Goal: Transaction & Acquisition: Purchase product/service

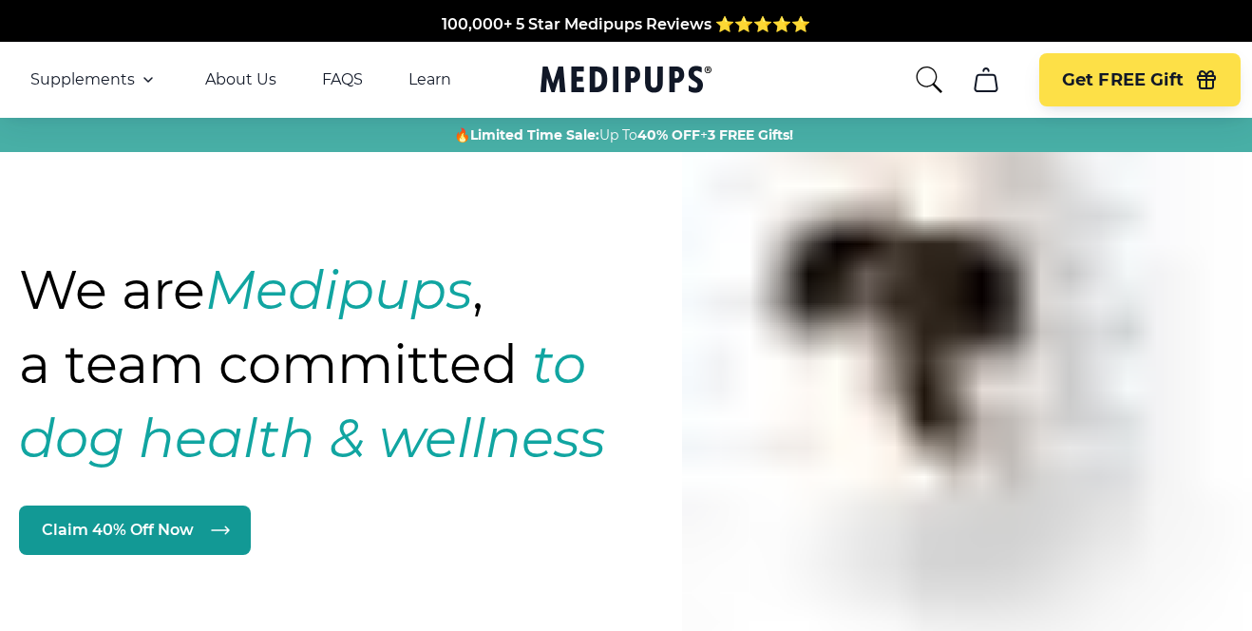
click at [610, 64] on icon "Medipups" at bounding box center [625, 79] width 171 height 35
click at [610, 70] on icon "Medipups" at bounding box center [625, 79] width 171 height 35
click at [990, 78] on icon "cart" at bounding box center [986, 80] width 30 height 30
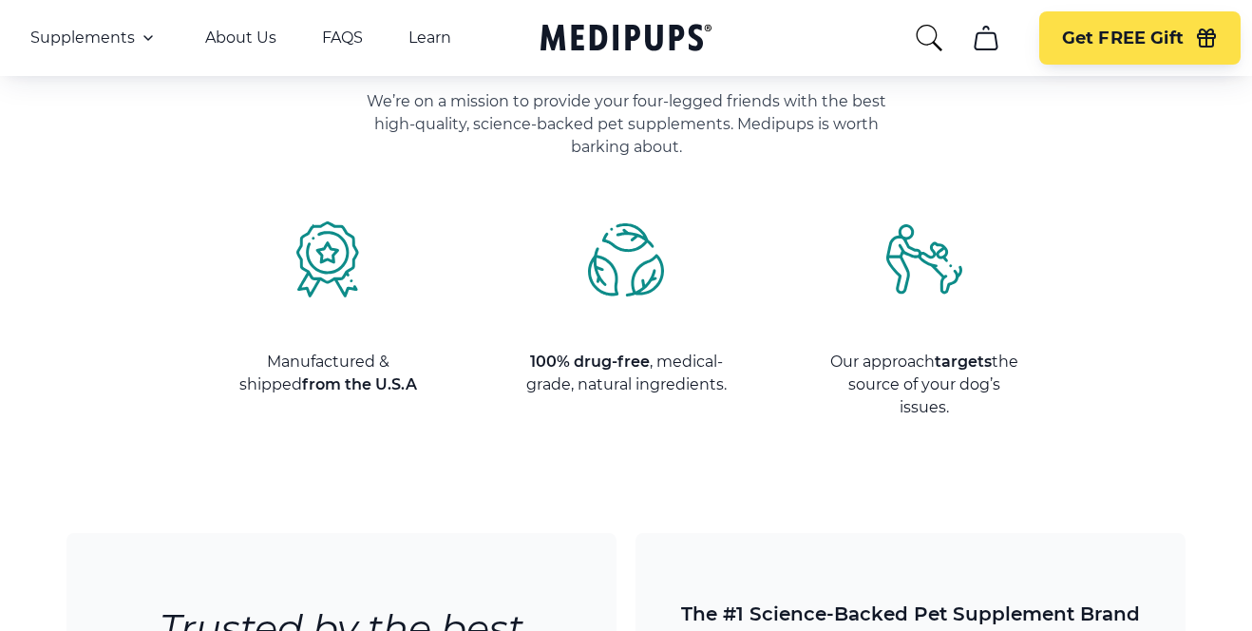
scroll to position [2252, 0]
click at [765, 398] on div "Manufactured & shipped from the U.S.A 100% drug-free , medical-grade, natural i…" at bounding box center [626, 319] width 800 height 198
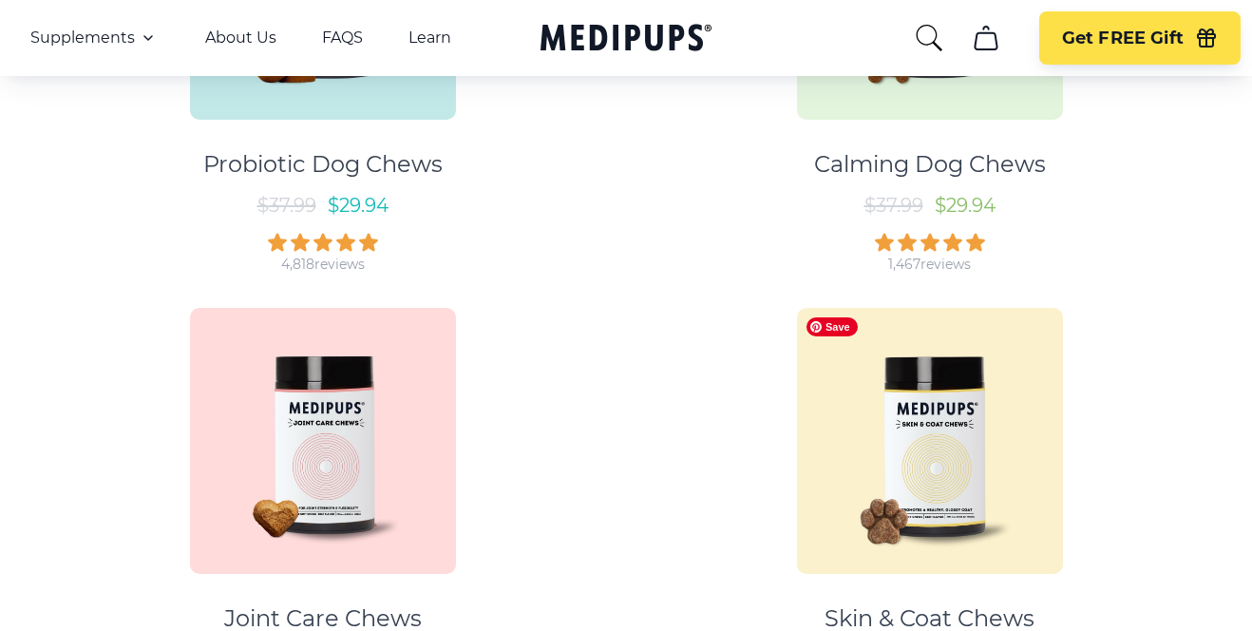
scroll to position [0, 0]
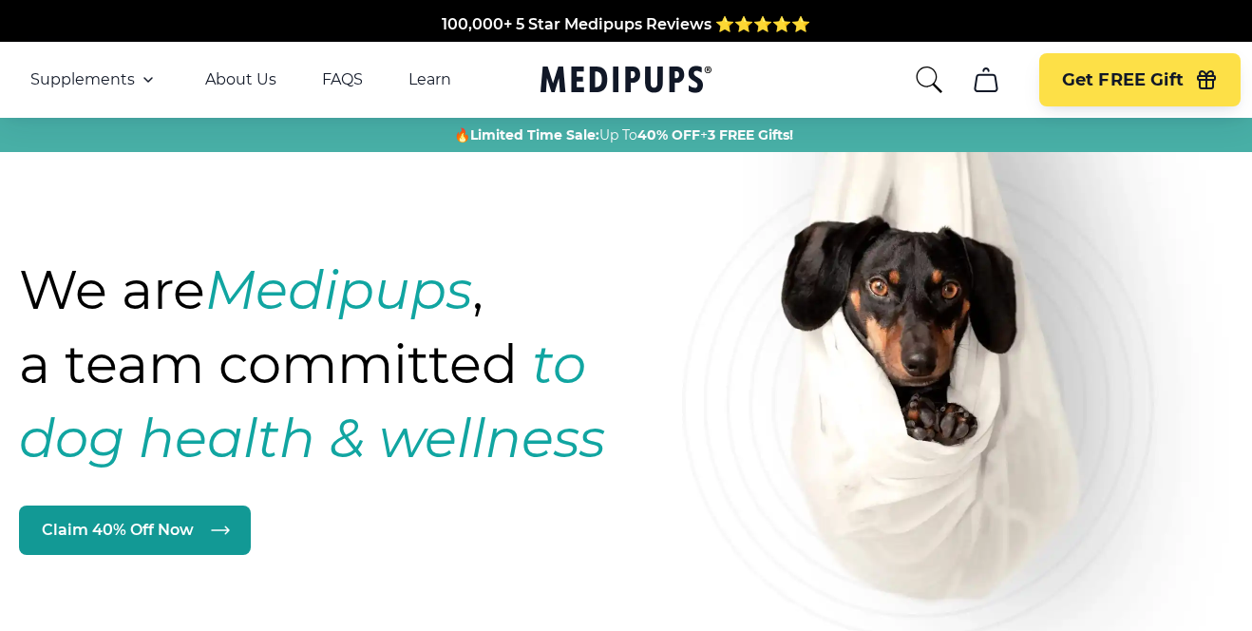
click at [982, 89] on icon "cart" at bounding box center [986, 80] width 30 height 30
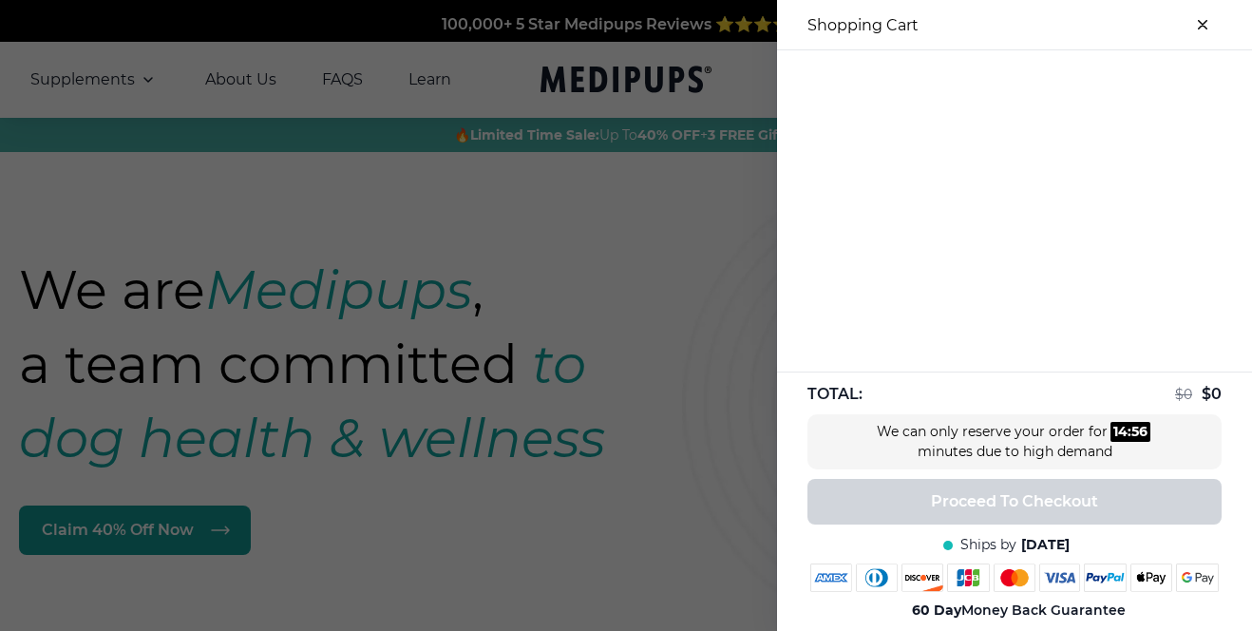
click at [1202, 24] on icon "close-cart" at bounding box center [1202, 25] width 8 height 8
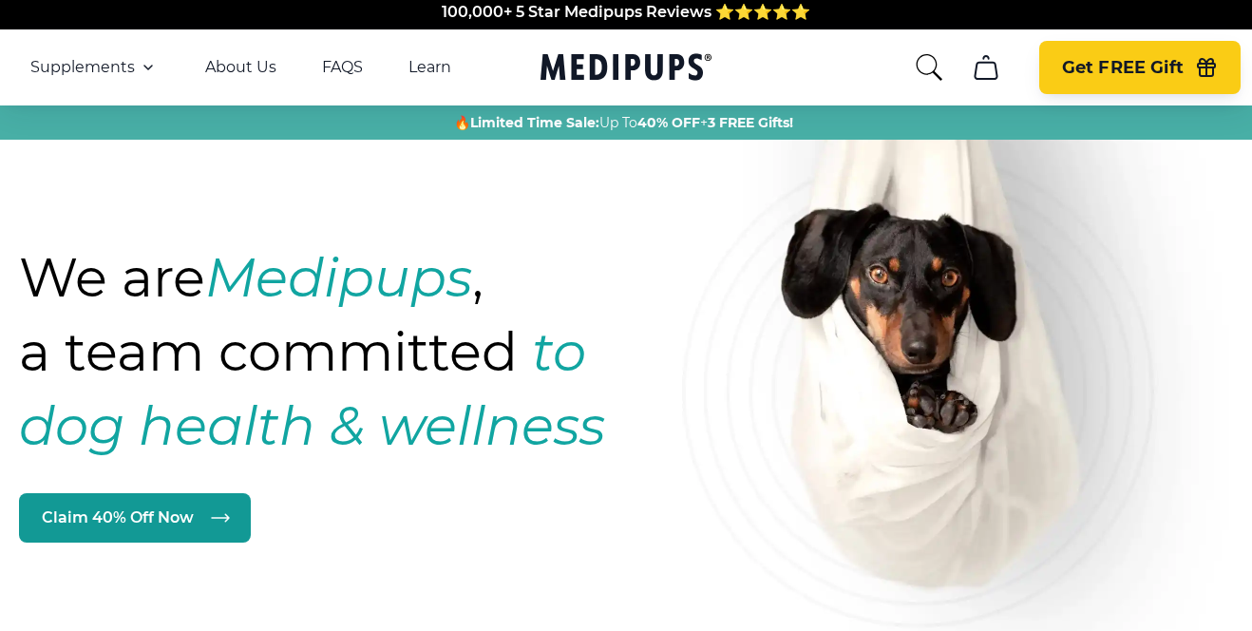
click at [1096, 67] on span "Get FREE Gift" at bounding box center [1123, 68] width 122 height 22
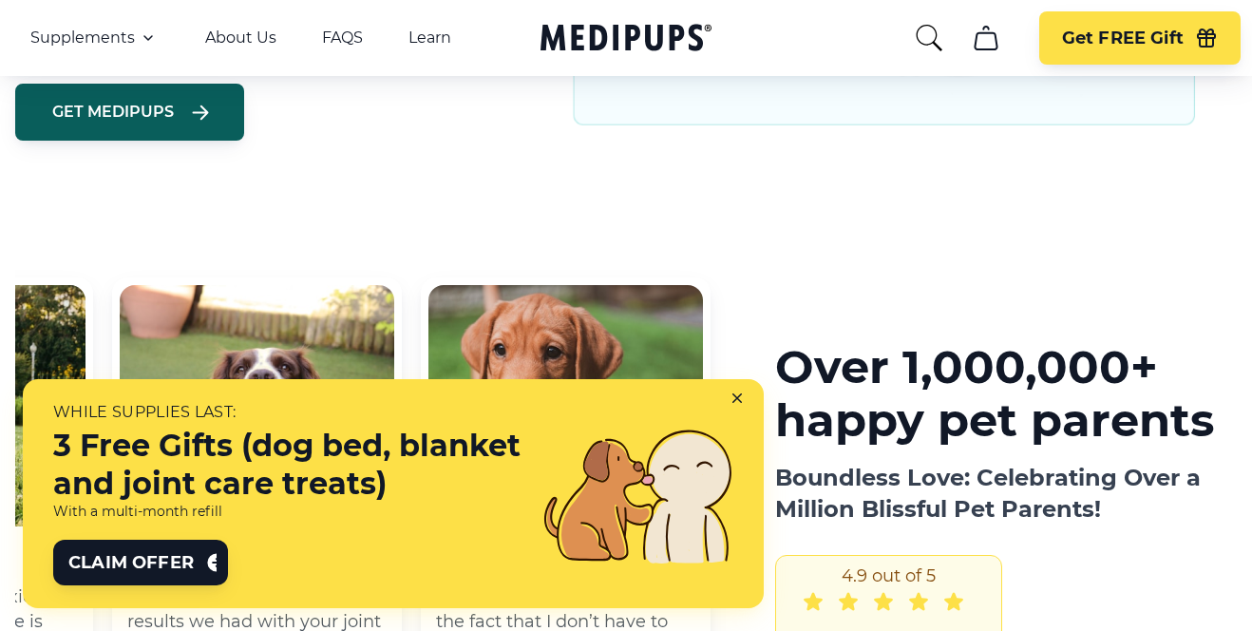
scroll to position [1850, 0]
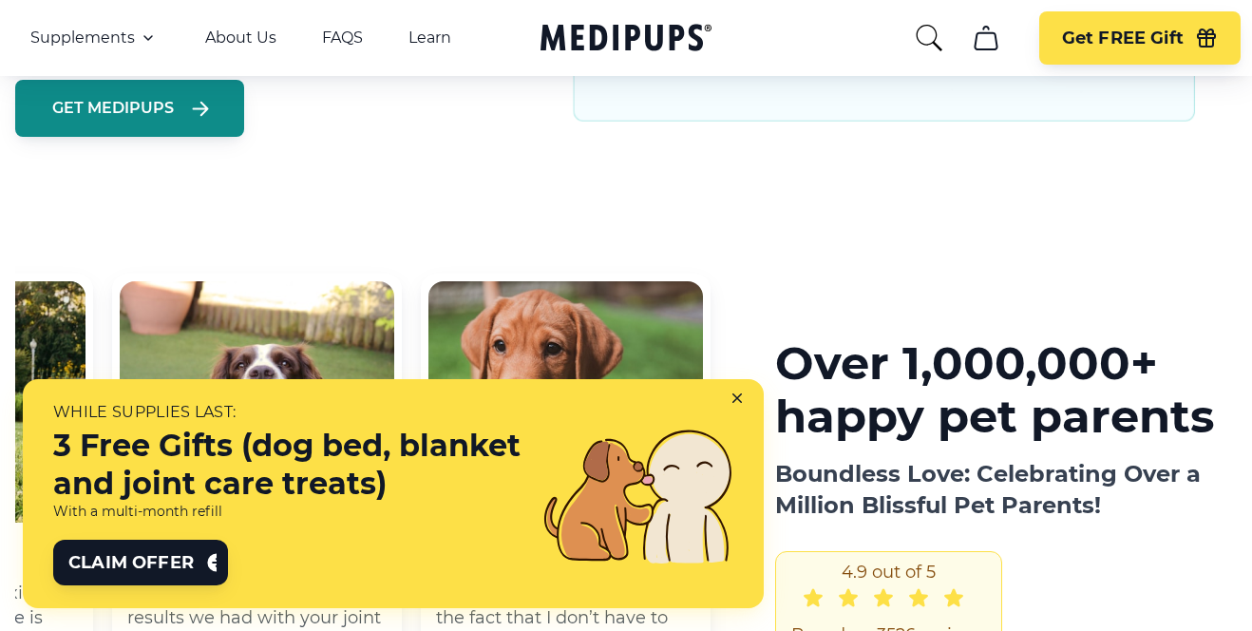
click at [142, 125] on button "Get Medipups" at bounding box center [129, 108] width 229 height 57
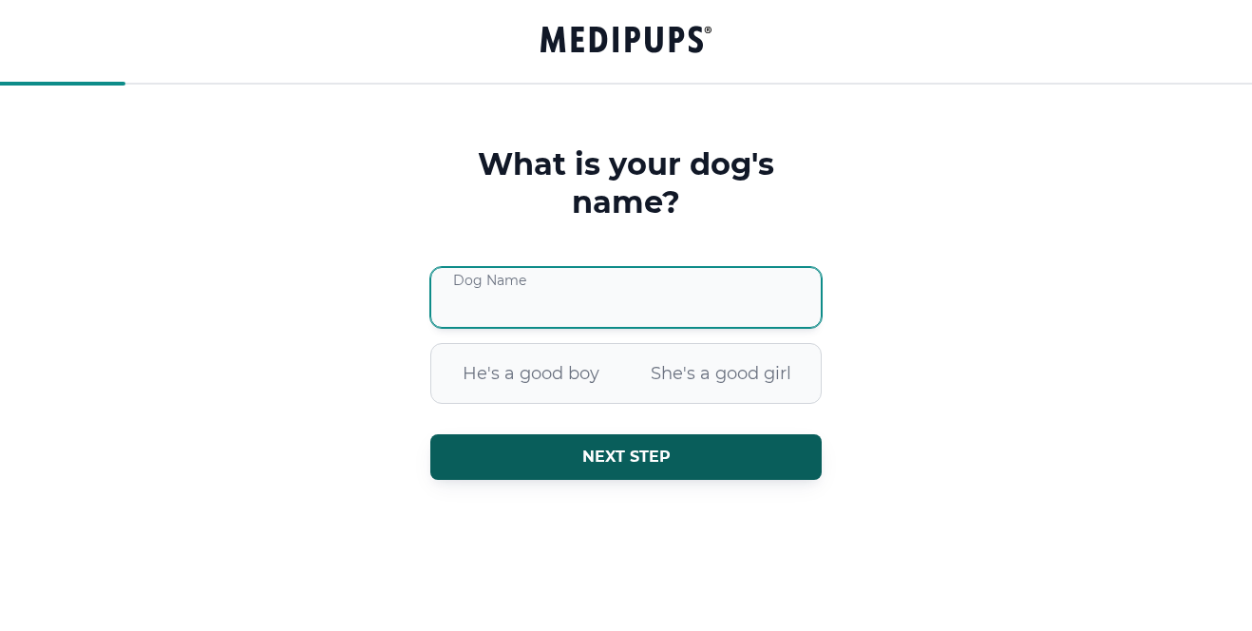
click at [539, 304] on input "Dog Name" at bounding box center [625, 297] width 391 height 61
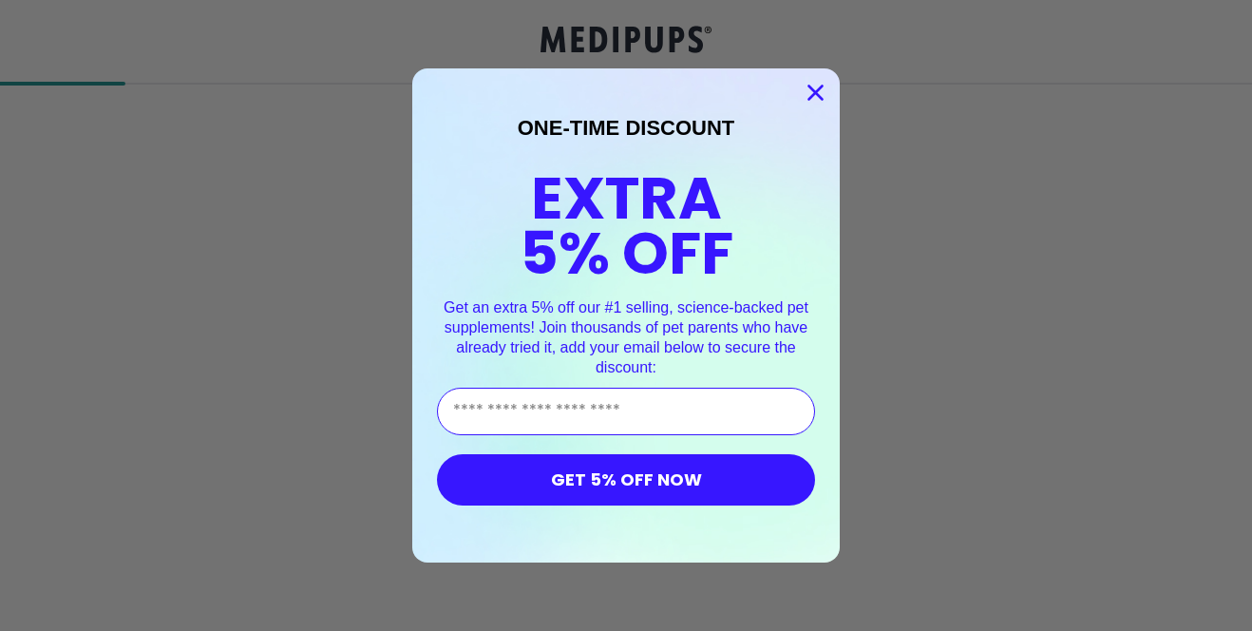
click at [819, 84] on circle "Close dialog" at bounding box center [815, 92] width 31 height 31
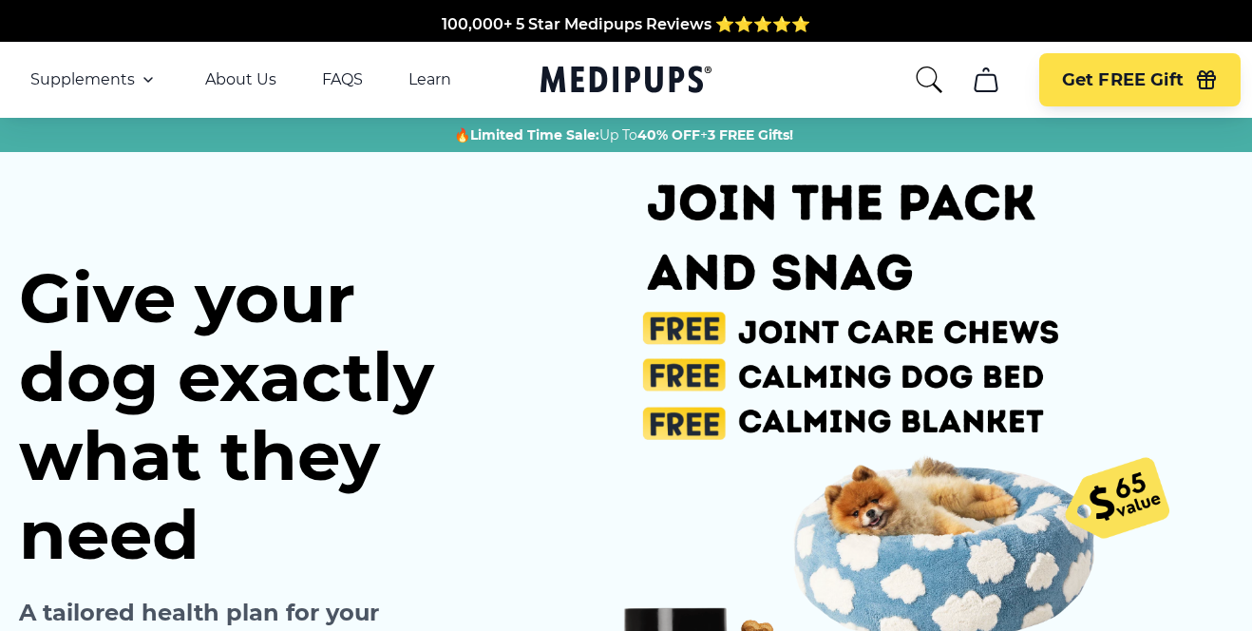
scroll to position [0, 221]
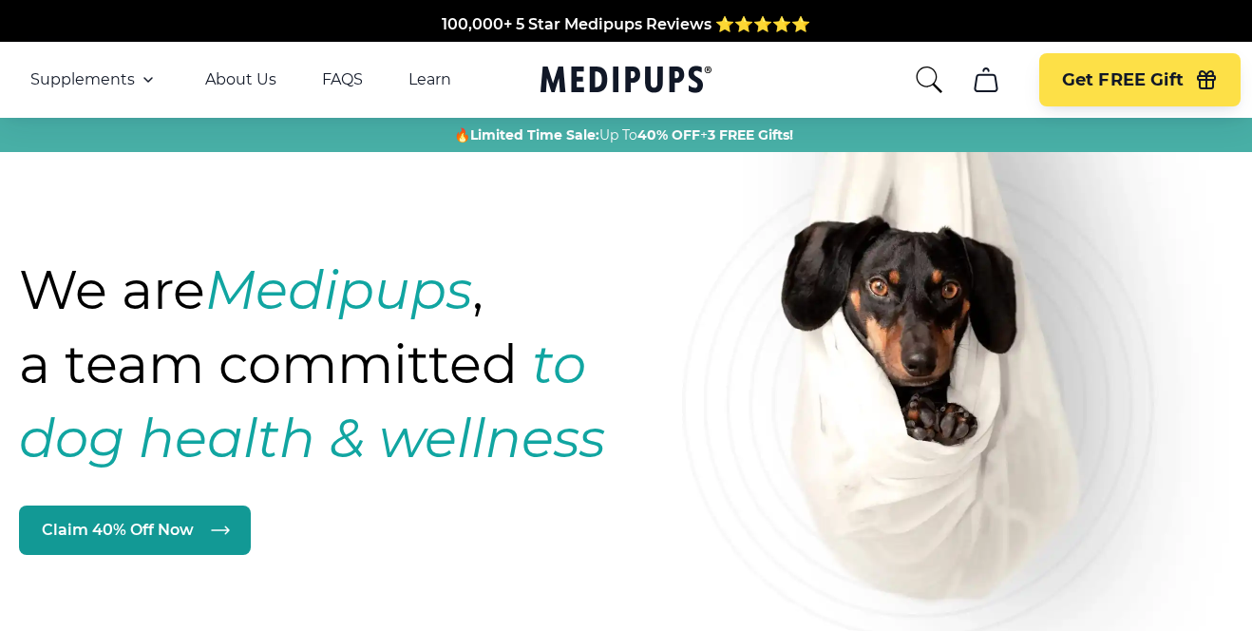
scroll to position [12, 0]
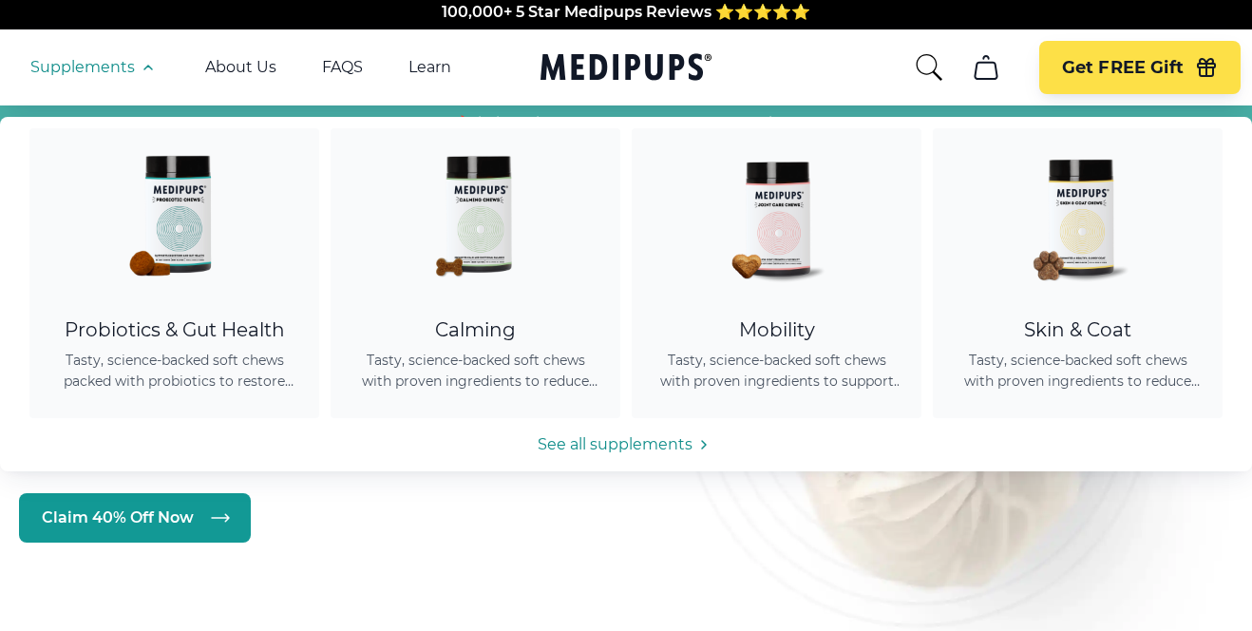
click at [137, 73] on icon "button" at bounding box center [148, 67] width 23 height 23
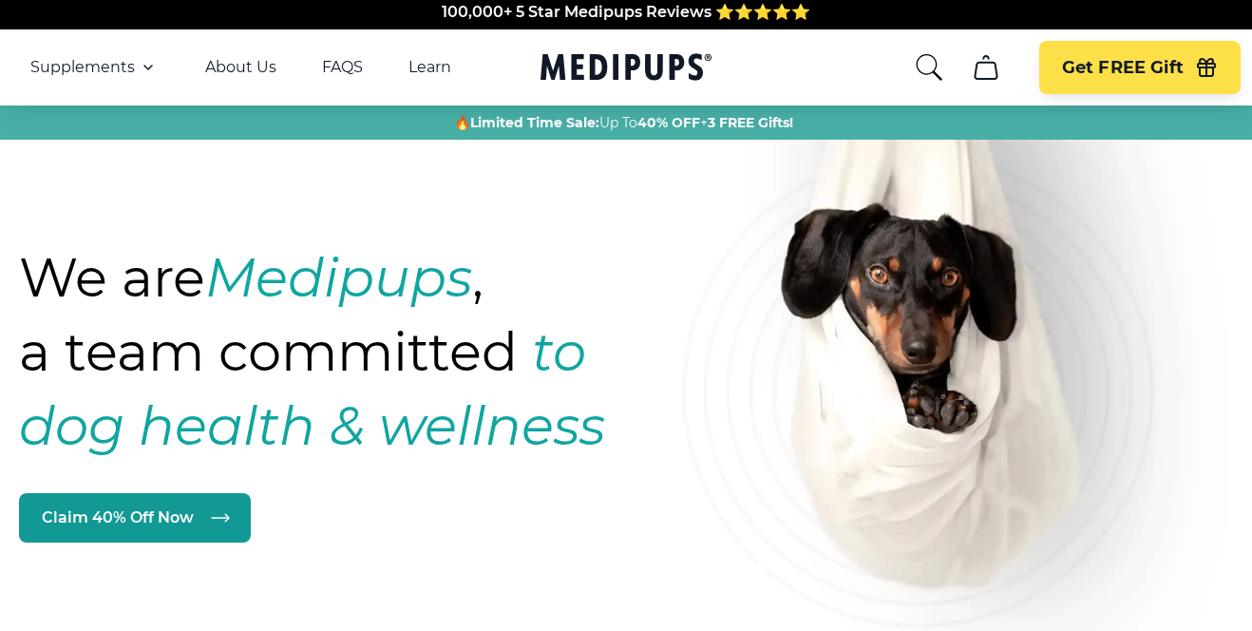
click at [137, 73] on icon "button" at bounding box center [148, 67] width 23 height 23
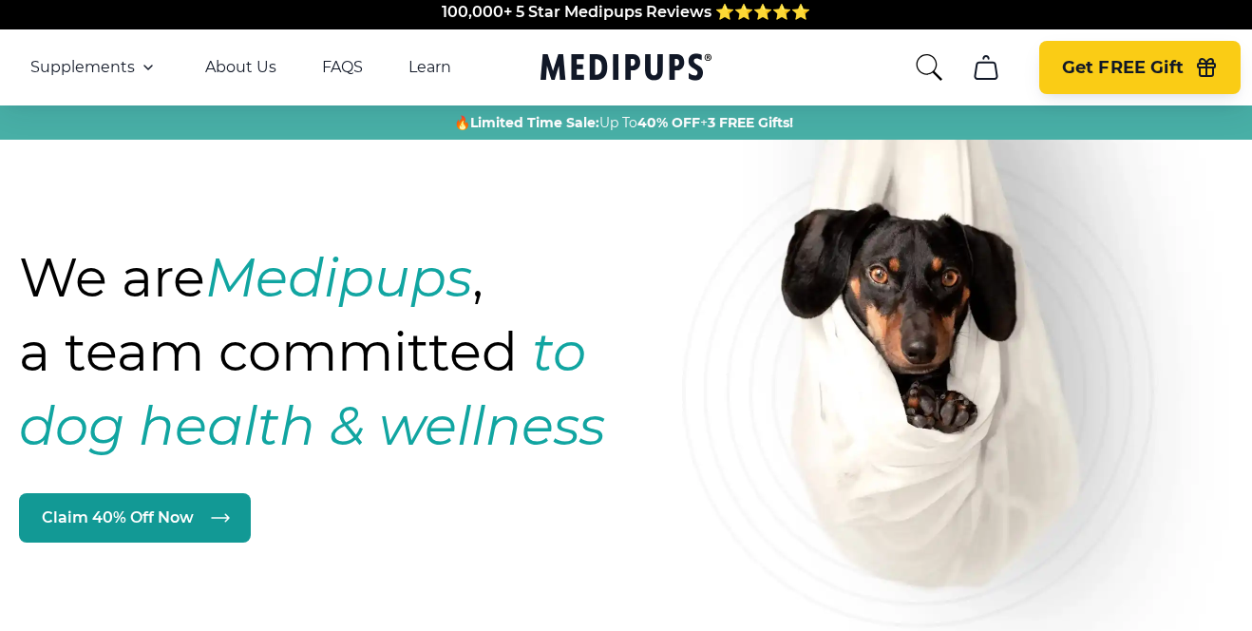
click at [1174, 58] on span "Get FREE Gift" at bounding box center [1123, 68] width 122 height 22
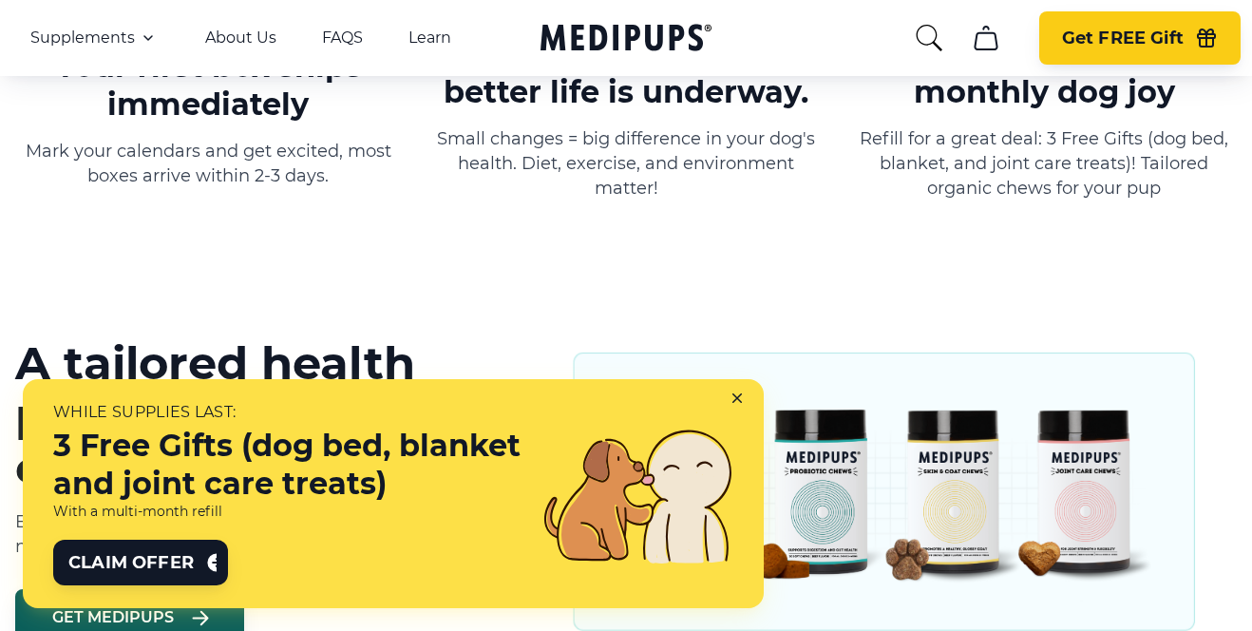
scroll to position [1342, 0]
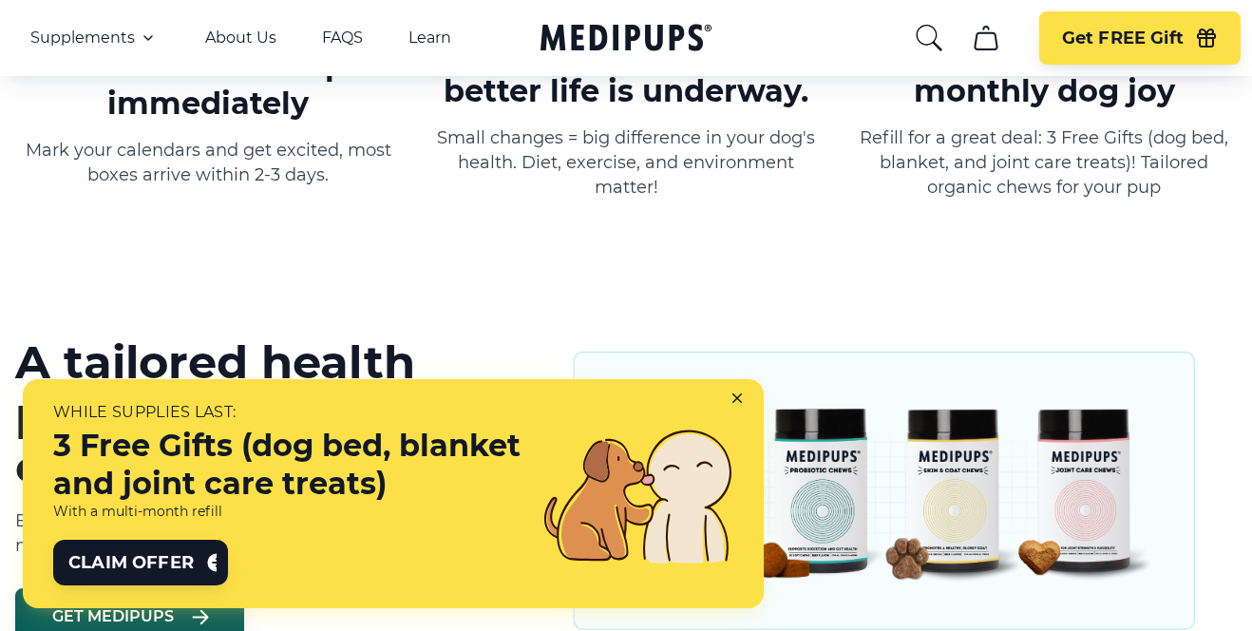
click at [746, 400] on icon at bounding box center [740, 401] width 17 height 17
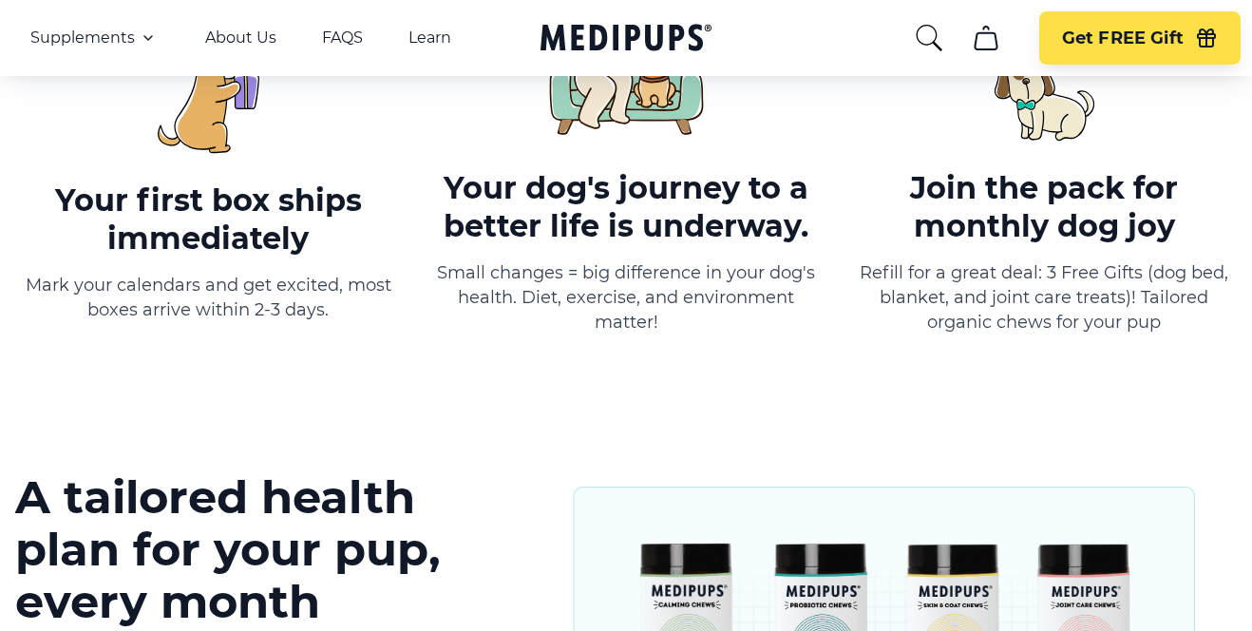
scroll to position [832, 0]
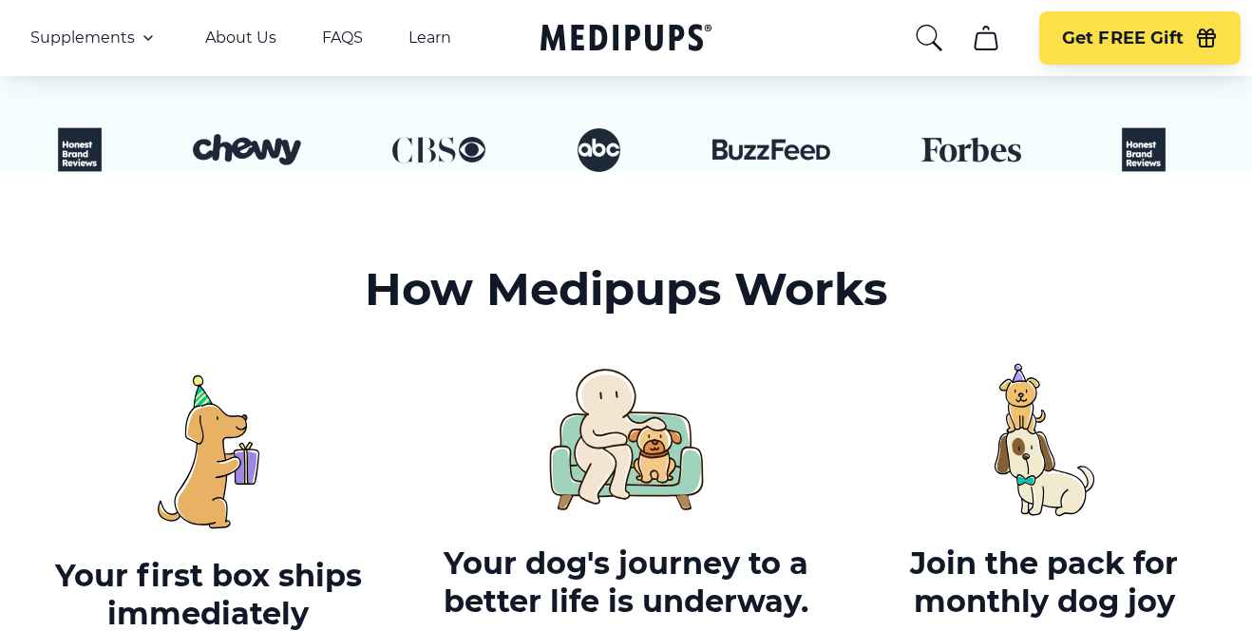
click at [918, 34] on icon "search" at bounding box center [929, 38] width 30 height 30
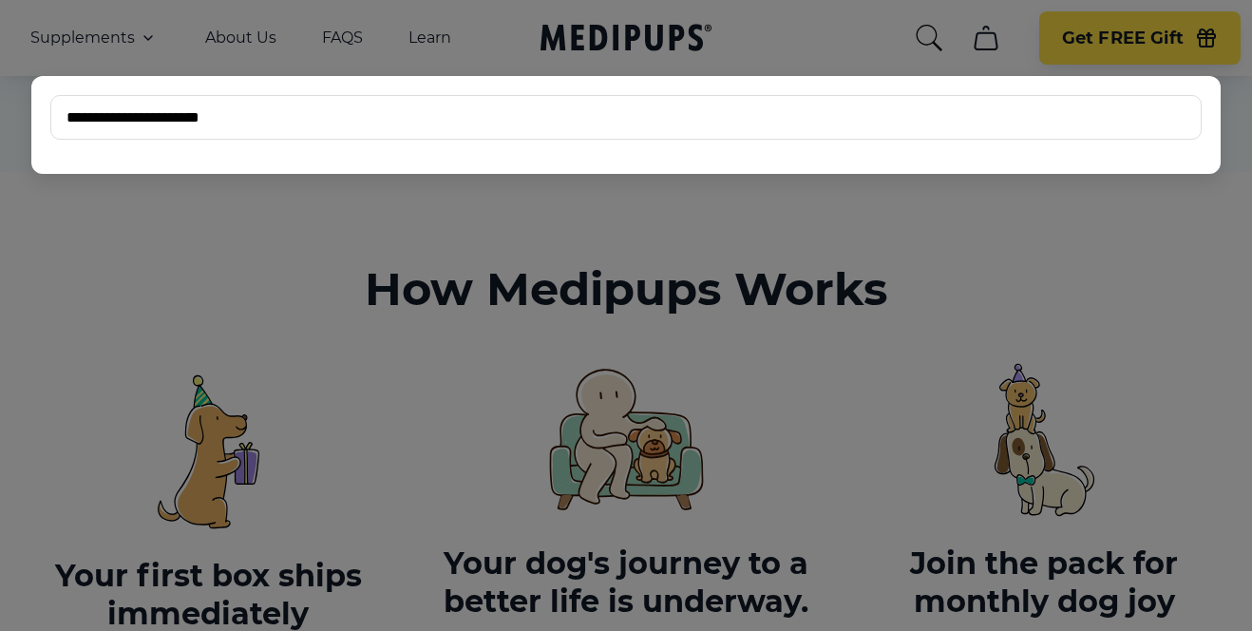
type input "**********"
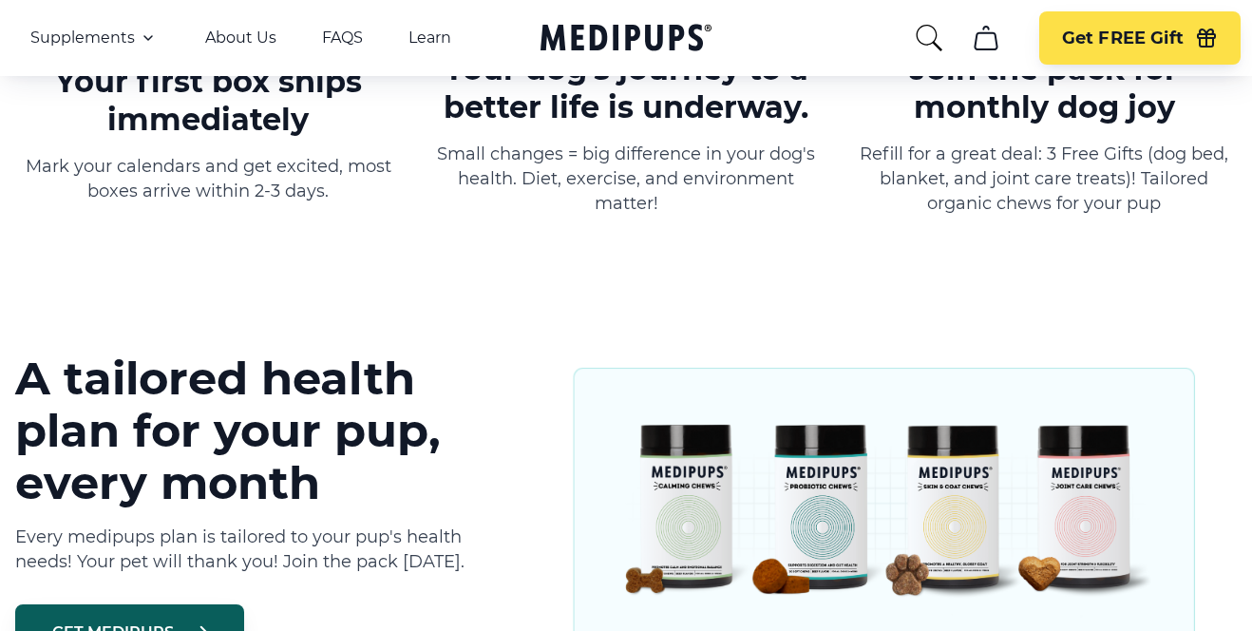
scroll to position [1471, 0]
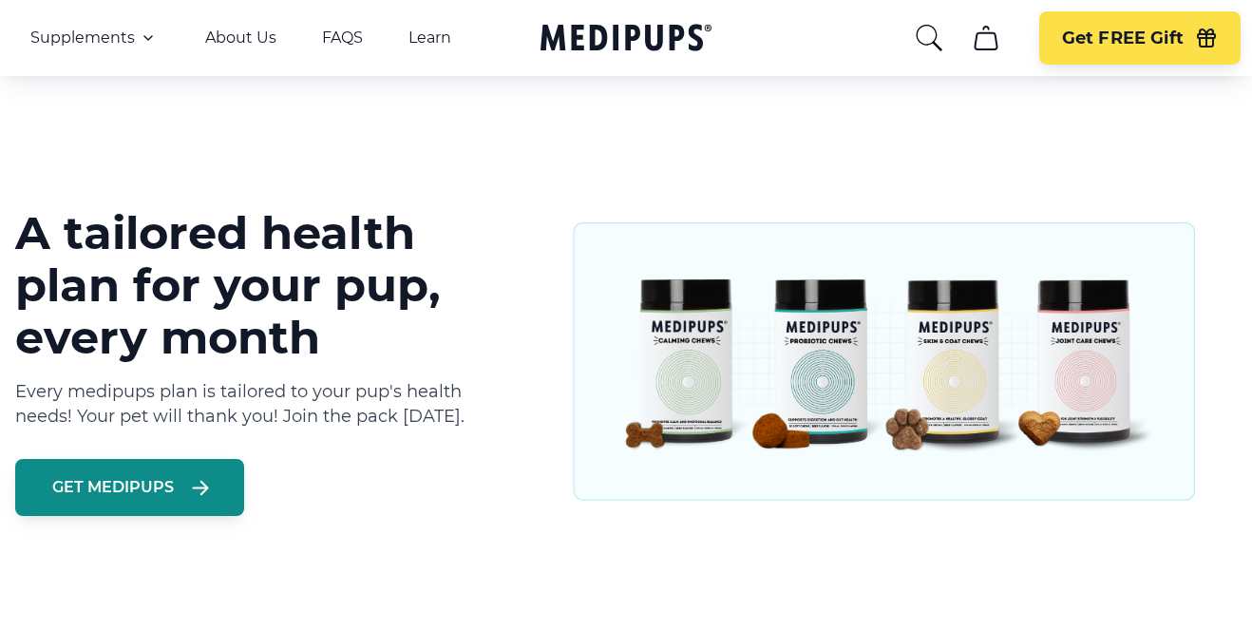
click at [221, 495] on button "Get Medipups" at bounding box center [129, 487] width 229 height 57
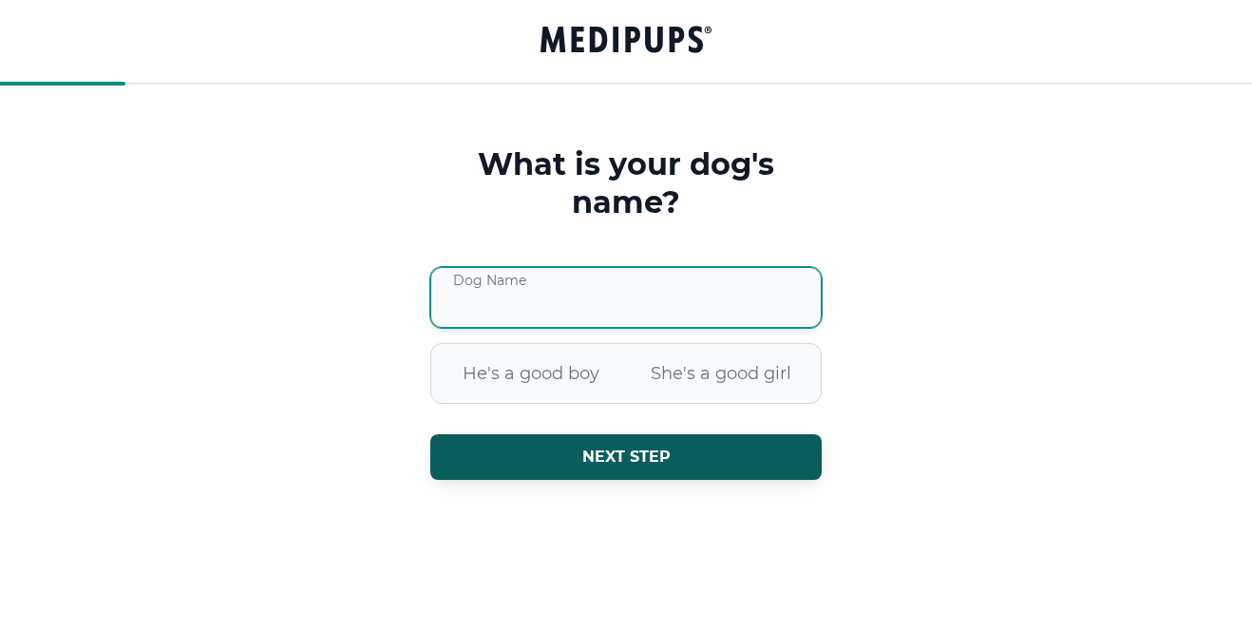
click at [622, 305] on input "Dog Name" at bounding box center [625, 297] width 391 height 61
type input "*****"
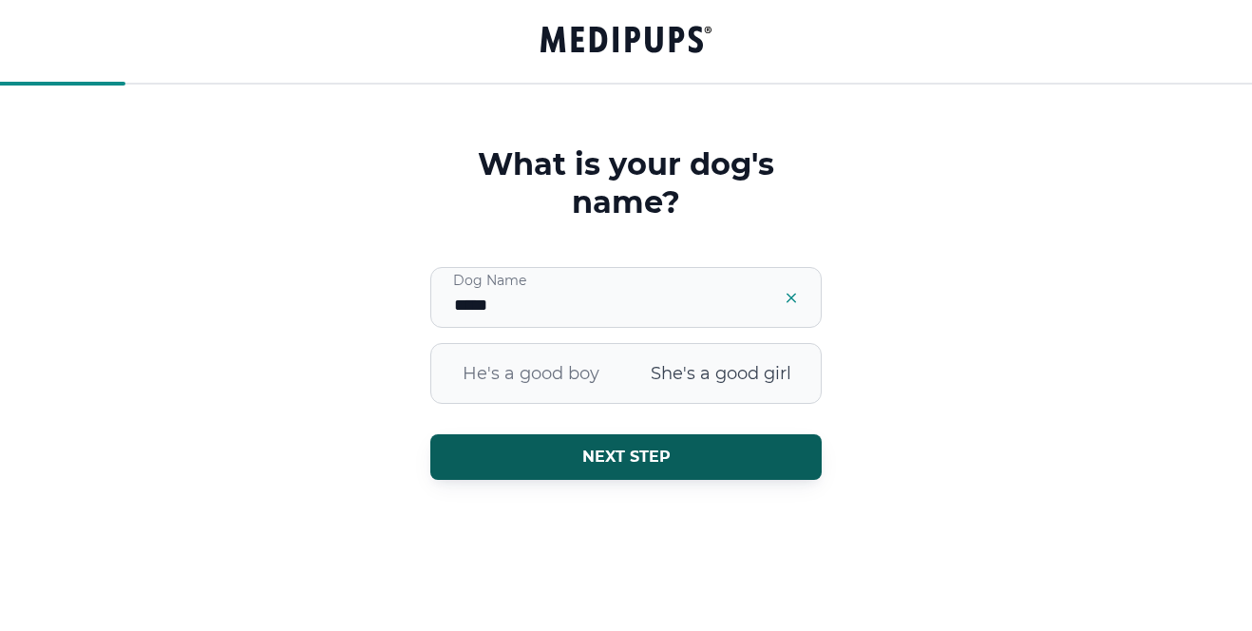
click at [759, 369] on span "She's a good girl" at bounding box center [721, 373] width 190 height 49
click at [692, 482] on div "What is your dog's name? ***** Dog Name He's a good boy She's a good girl Next …" at bounding box center [626, 338] width 406 height 387
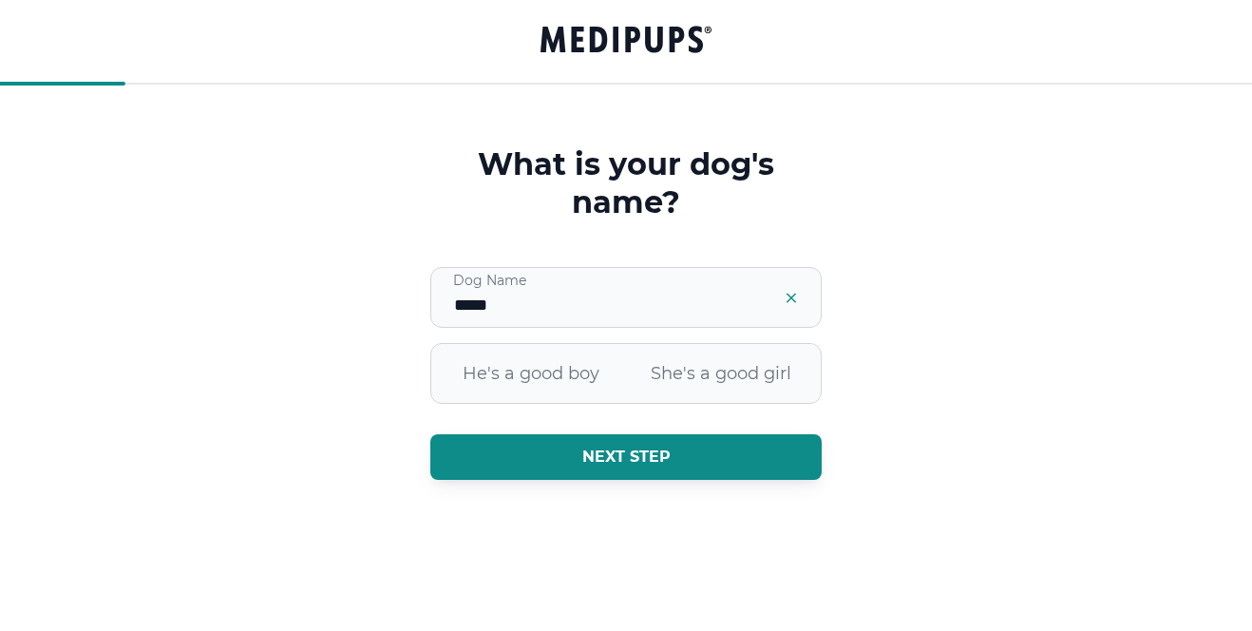
click at [692, 469] on button "Next step" at bounding box center [625, 457] width 391 height 46
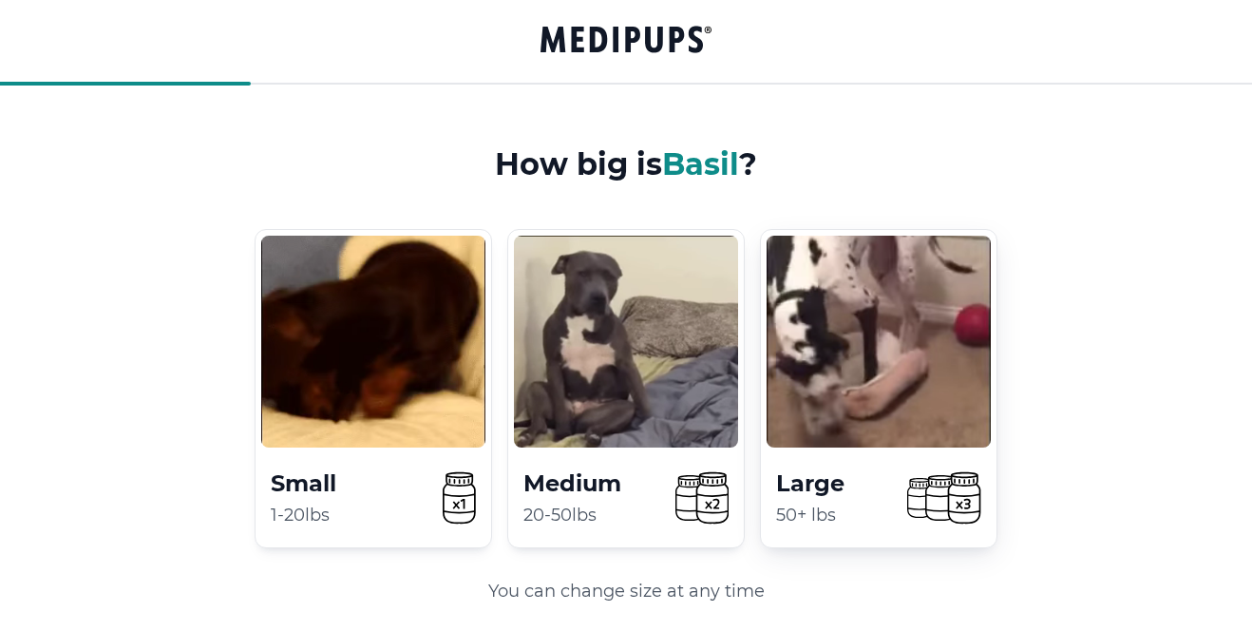
click at [853, 447] on div "Large 50+ lbs" at bounding box center [878, 388] width 237 height 319
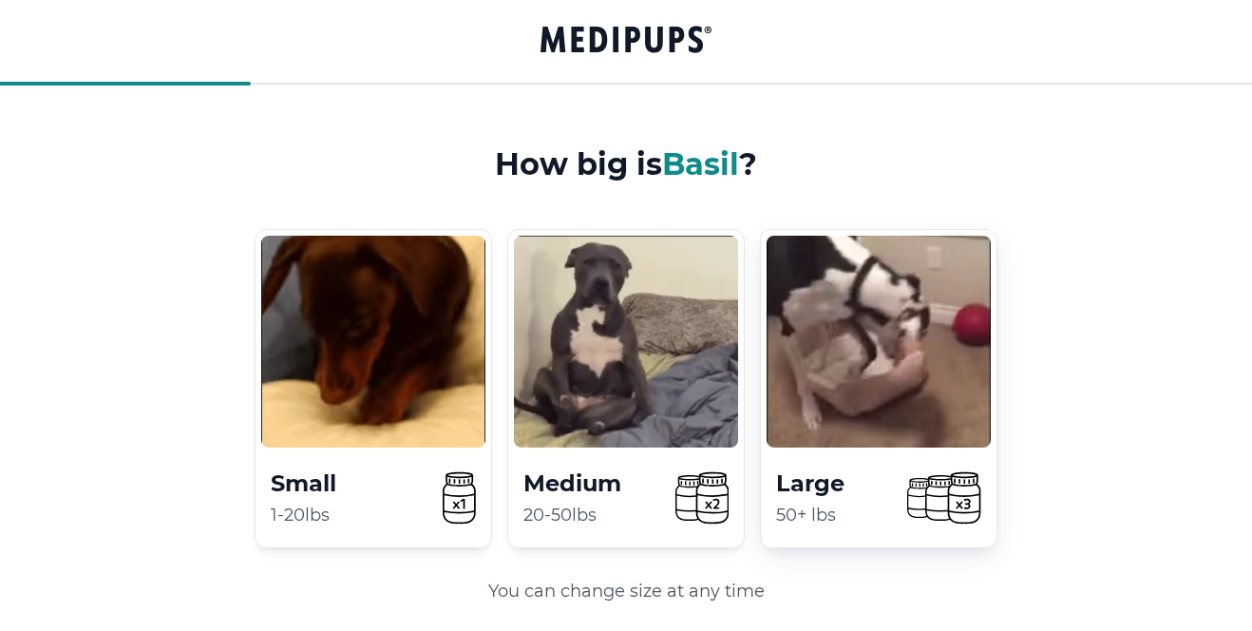
scroll to position [172, 0]
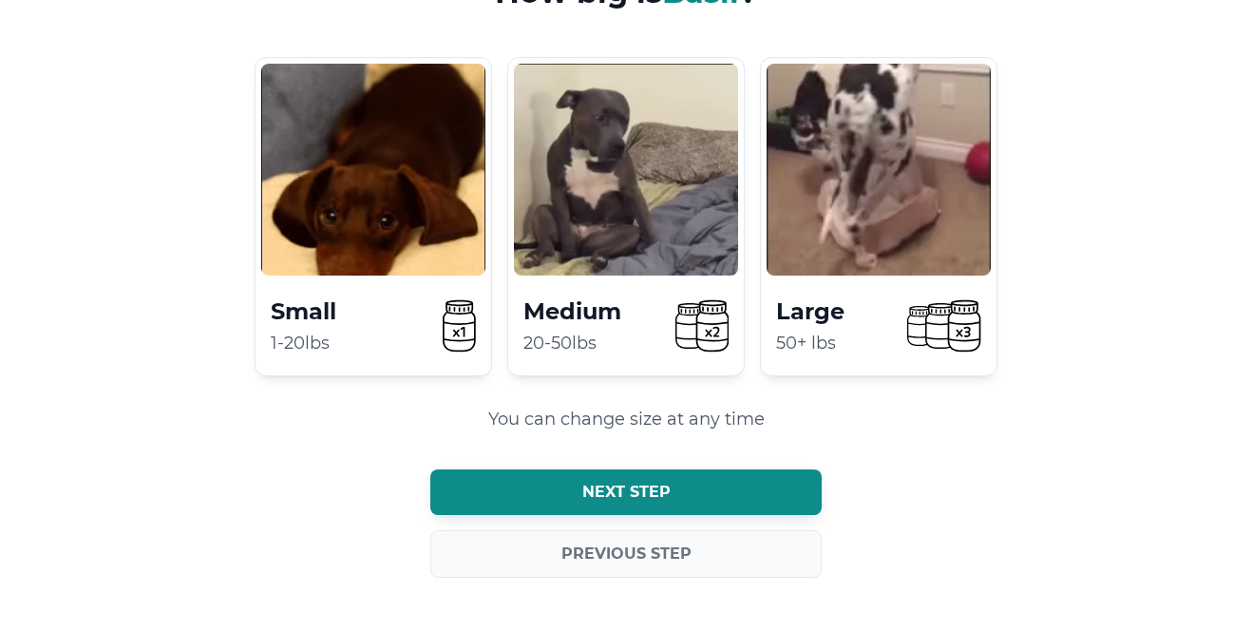
click at [754, 485] on button "Next step" at bounding box center [625, 492] width 391 height 46
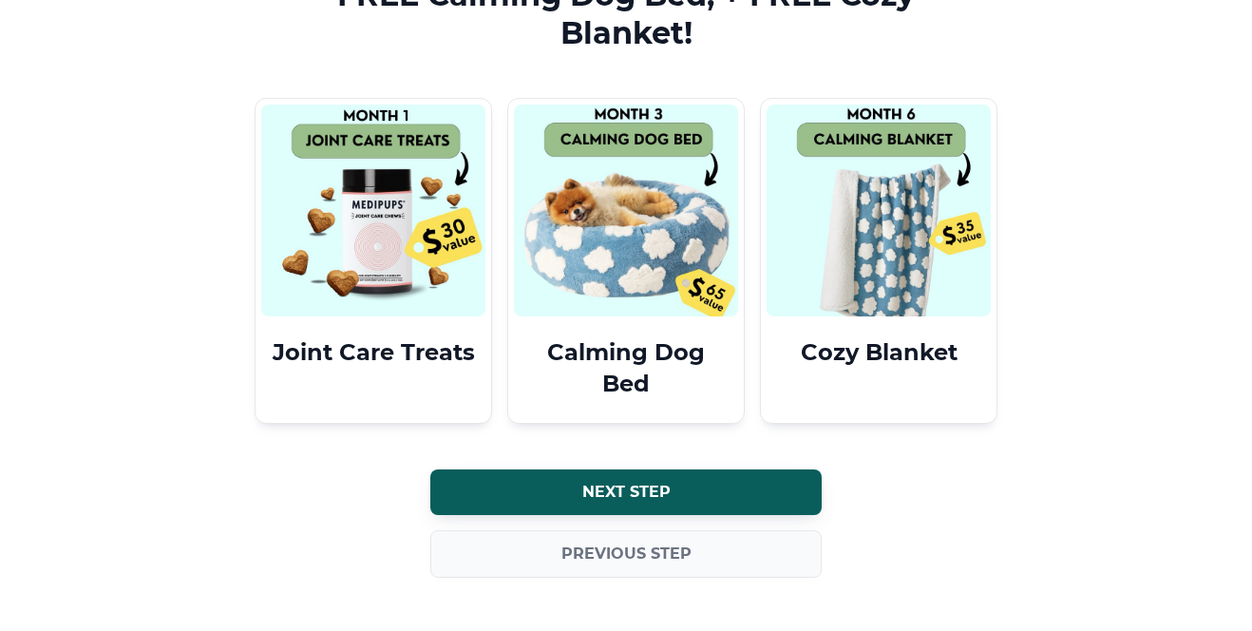
scroll to position [0, 0]
